Goal: Information Seeking & Learning: Learn about a topic

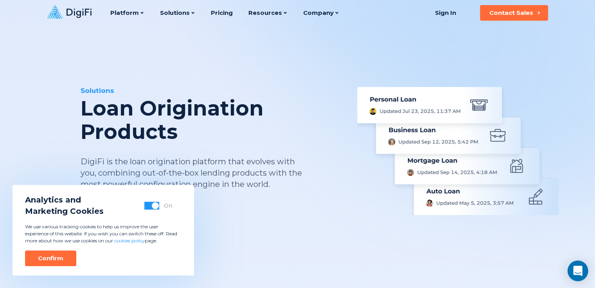
click at [581, 272] on div "Open Intercom Messenger" at bounding box center [577, 271] width 21 height 21
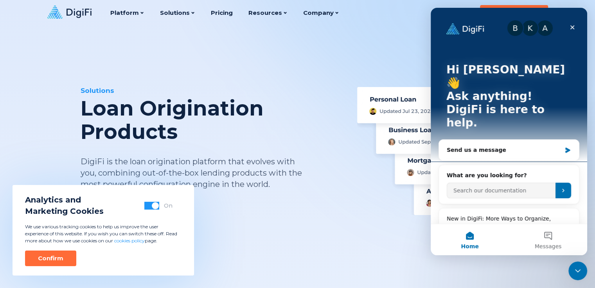
click at [360, 209] on img at bounding box center [457, 151] width 201 height 128
click at [532, 32] on div "K" at bounding box center [530, 28] width 16 height 16
click at [568, 25] on div "Close" at bounding box center [572, 27] width 14 height 14
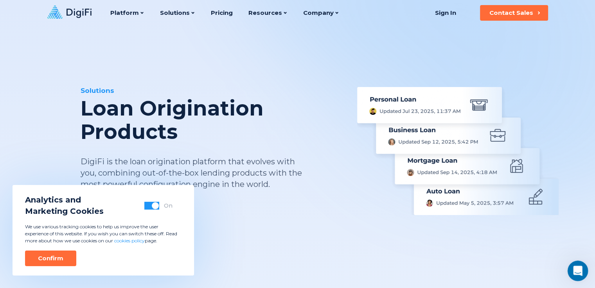
click at [575, 264] on div "Open Intercom Messenger" at bounding box center [576, 270] width 26 height 26
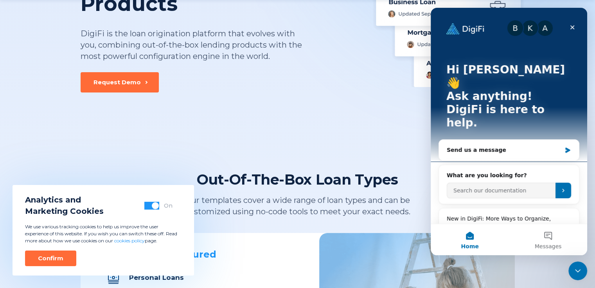
scroll to position [128, 0]
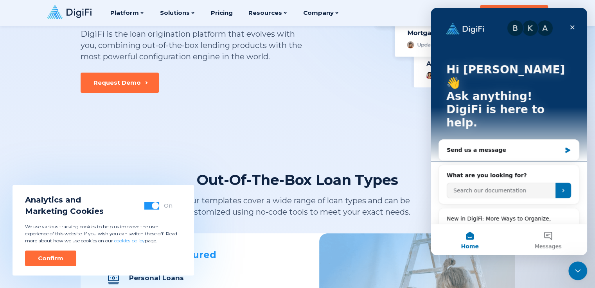
click at [502, 172] on h2 "What are you looking for?" at bounding box center [508, 176] width 124 height 8
click at [505, 183] on input "Search our documentation" at bounding box center [500, 191] width 109 height 16
type input "loanpro"
click at [561, 188] on icon "Submit" at bounding box center [563, 191] width 6 height 6
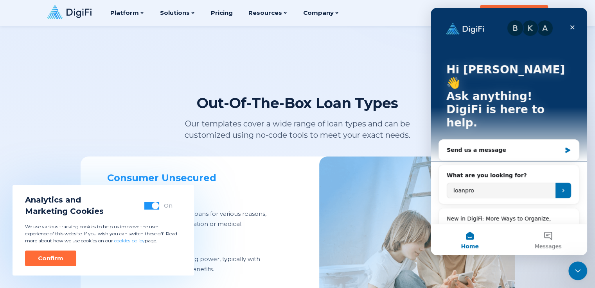
scroll to position [204, 0]
click at [573, 28] on icon "Close" at bounding box center [572, 27] width 4 height 4
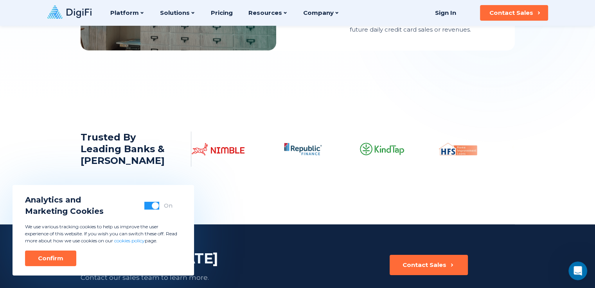
scroll to position [1102, 0]
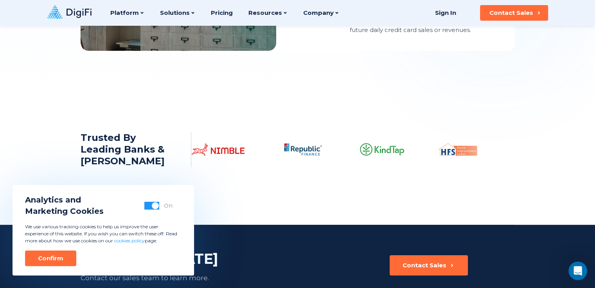
click at [444, 156] on img at bounding box center [448, 149] width 39 height 13
click at [58, 260] on div "Confirm" at bounding box center [50, 259] width 25 height 8
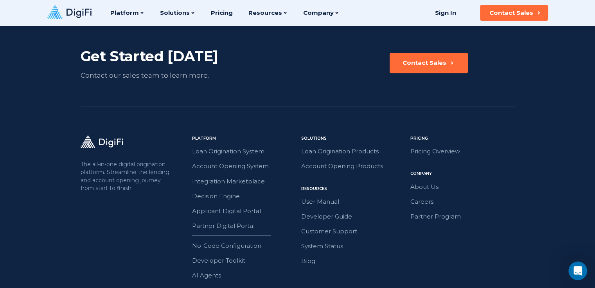
scroll to position [1306, 0]
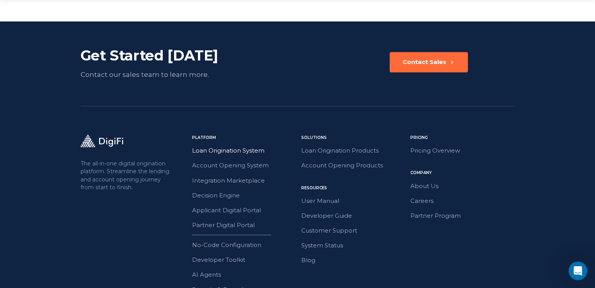
click at [237, 154] on link "Loan Origination System" at bounding box center [244, 151] width 104 height 10
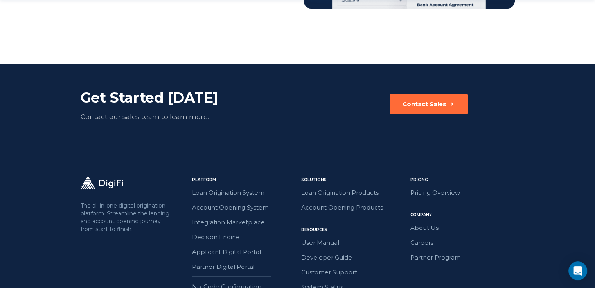
scroll to position [1790, 0]
